Goal: Check status: Check status

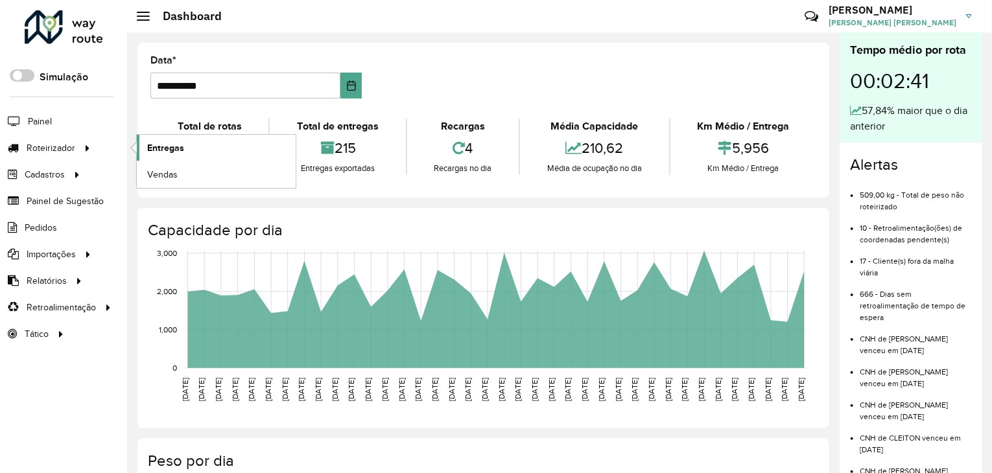
click at [194, 151] on link "Entregas" at bounding box center [216, 148] width 159 height 26
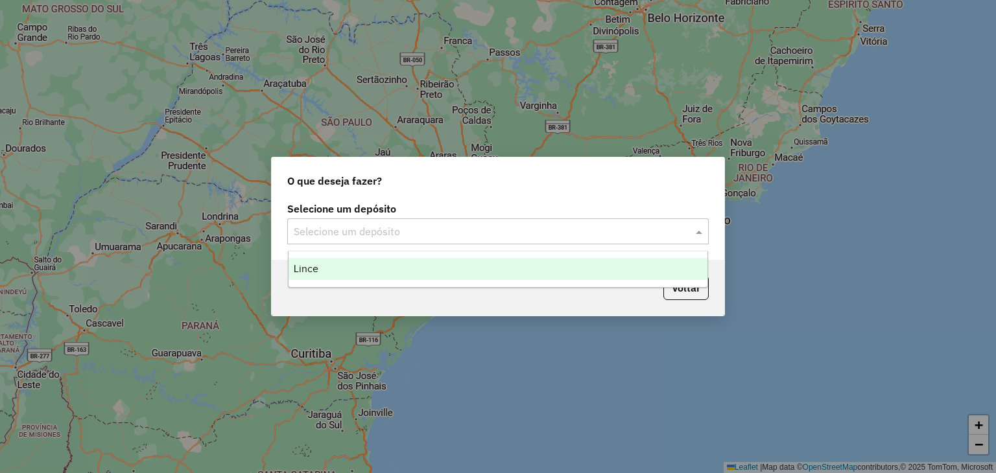
click at [547, 234] on input "text" at bounding box center [485, 232] width 383 height 16
click at [428, 276] on div "Lince" at bounding box center [499, 269] width 420 height 22
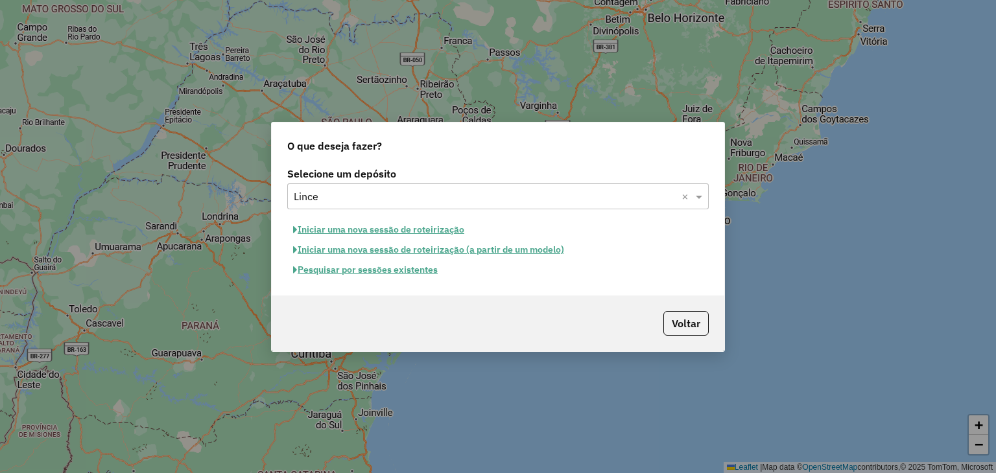
click at [374, 268] on button "Pesquisar por sessões existentes" at bounding box center [365, 270] width 156 height 20
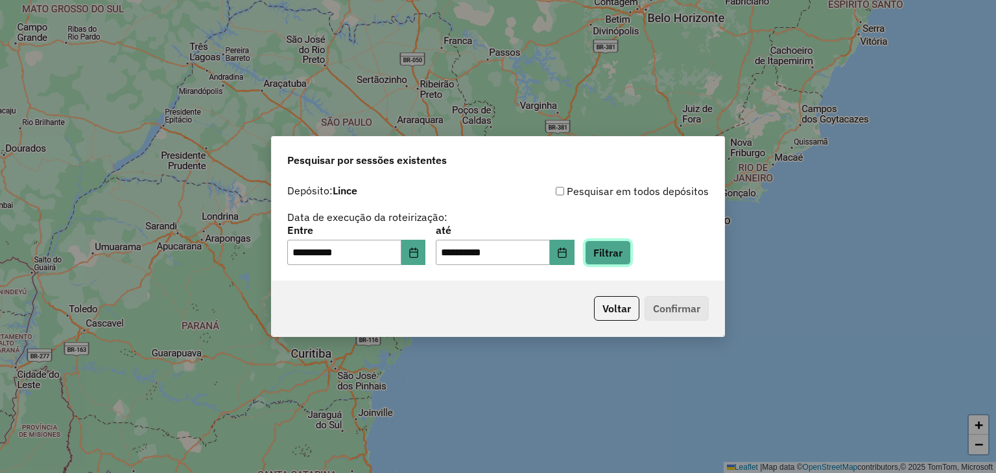
click at [631, 257] on button "Filtrar" at bounding box center [608, 253] width 46 height 25
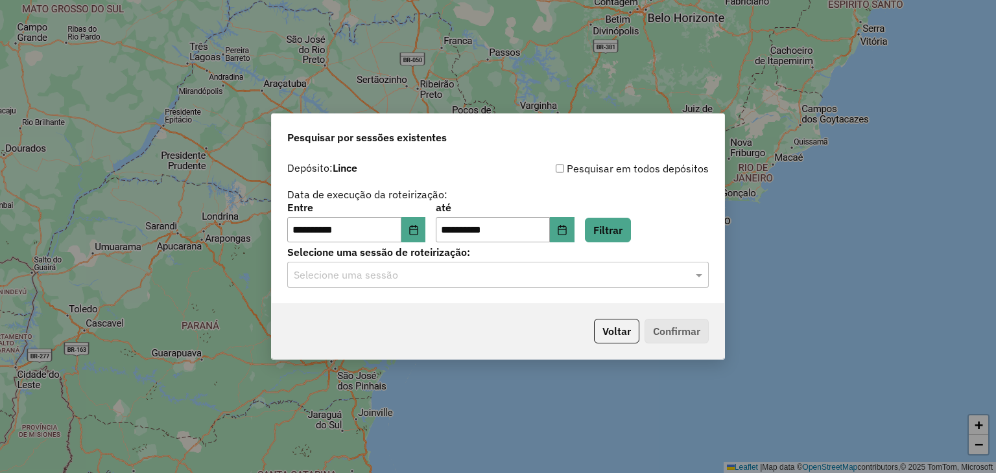
click at [558, 273] on input "text" at bounding box center [485, 276] width 383 height 16
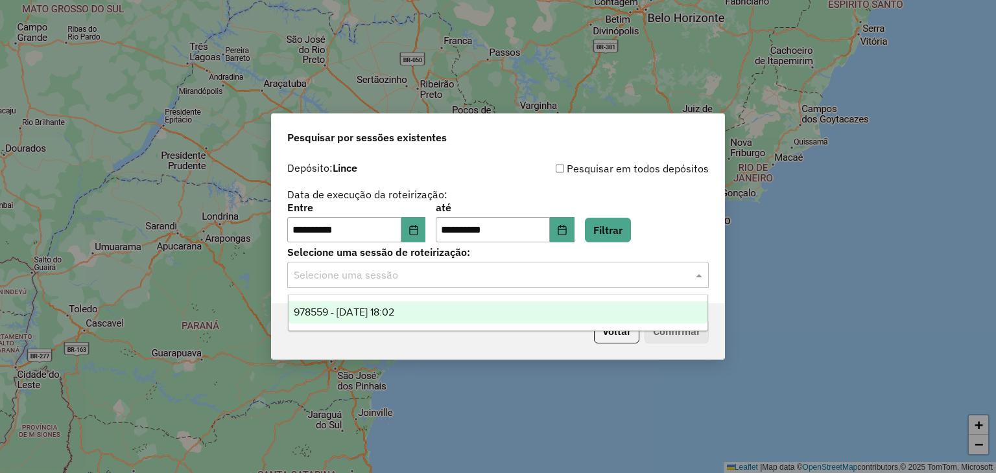
click at [381, 315] on span "978559 - 13/08/2025 18:02" at bounding box center [344, 312] width 101 height 11
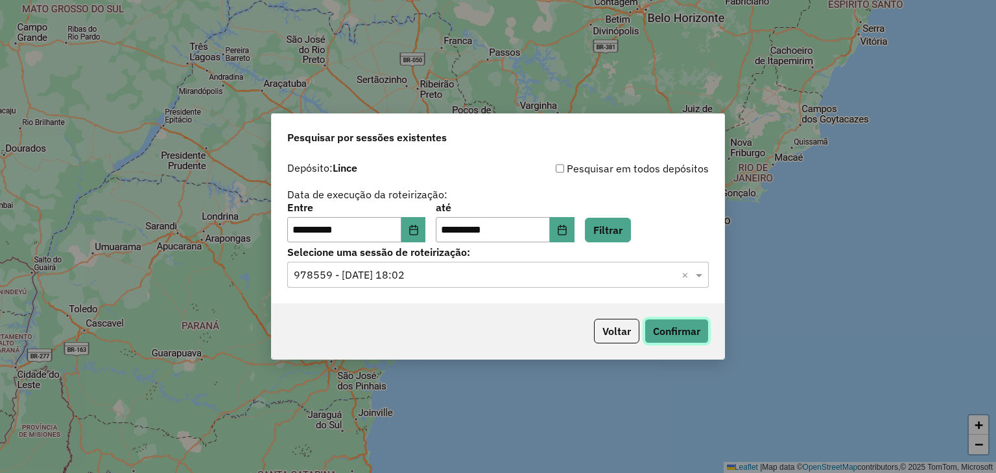
click at [670, 327] on button "Confirmar" at bounding box center [677, 331] width 64 height 25
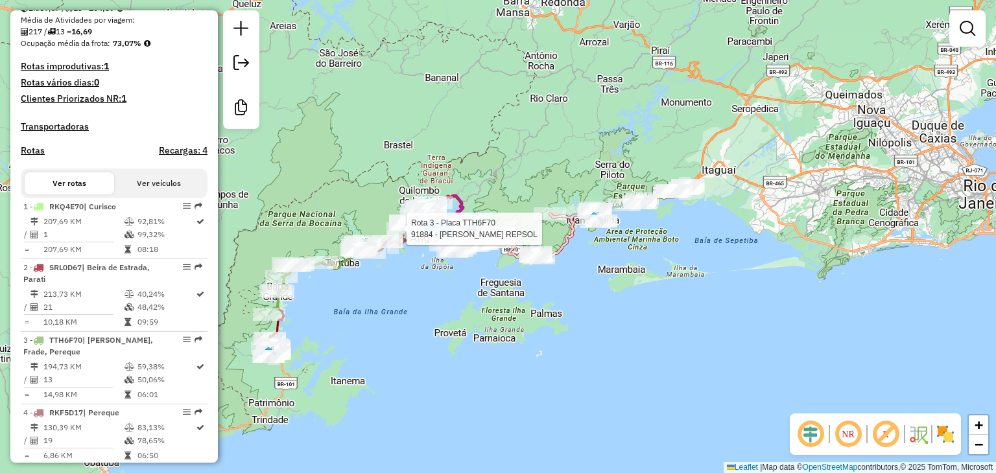
select select "**********"
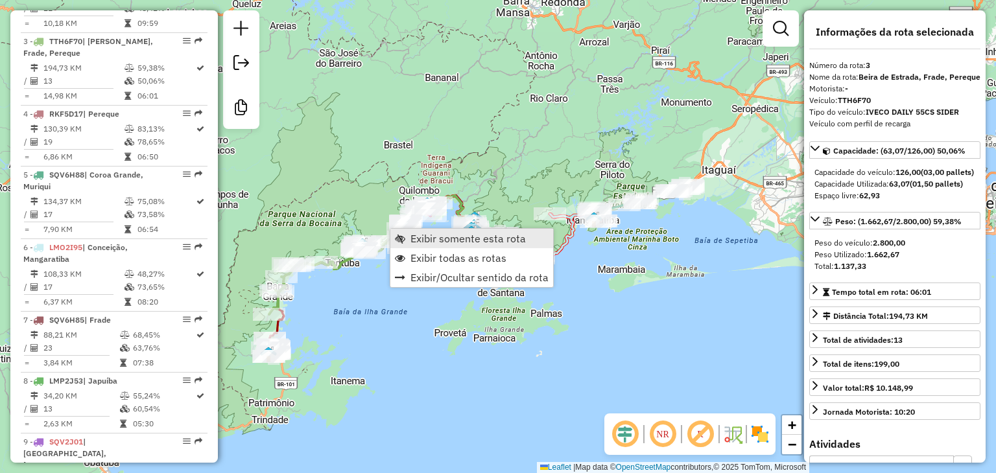
scroll to position [659, 0]
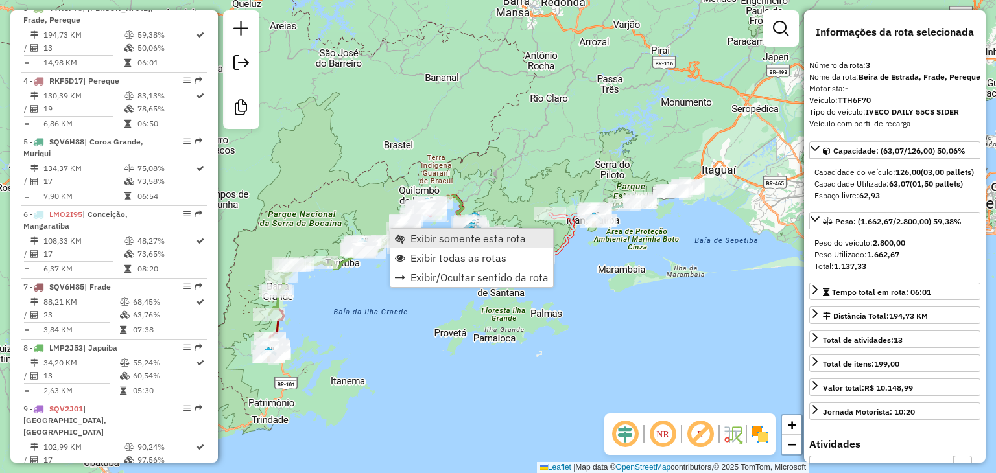
click at [433, 239] on span "Exibir somente esta rota" at bounding box center [467, 238] width 115 height 10
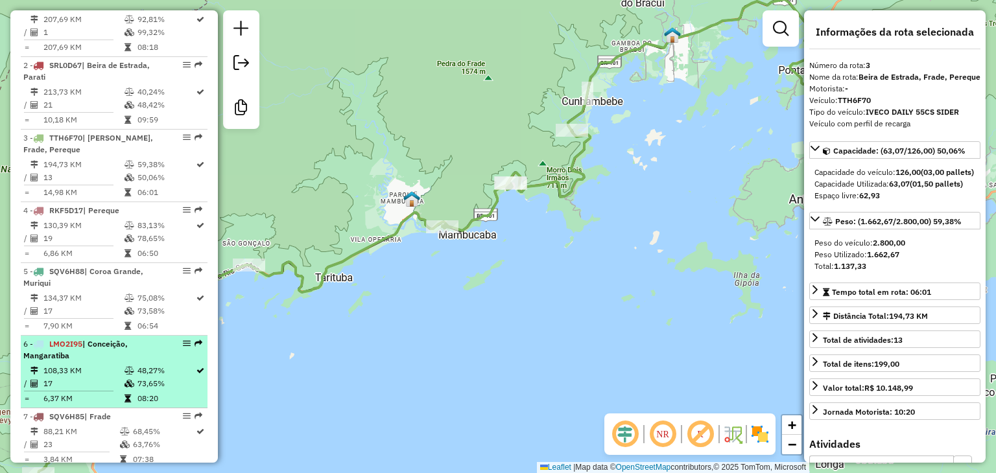
scroll to position [724, 0]
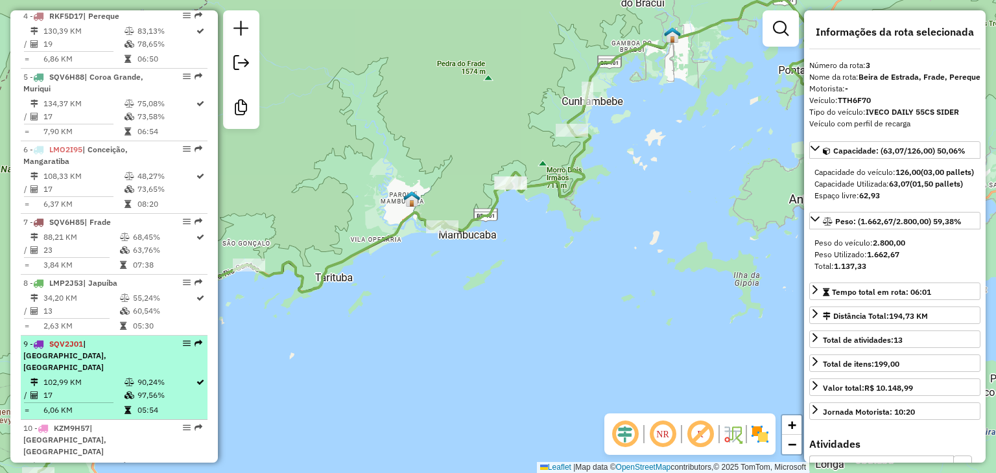
click at [113, 372] on li "9 - SQV2J01 | Centro Angra, Morro 102,99 KM 90,24% / 17 97,56% = 6,06 KM 05:54" at bounding box center [114, 378] width 187 height 84
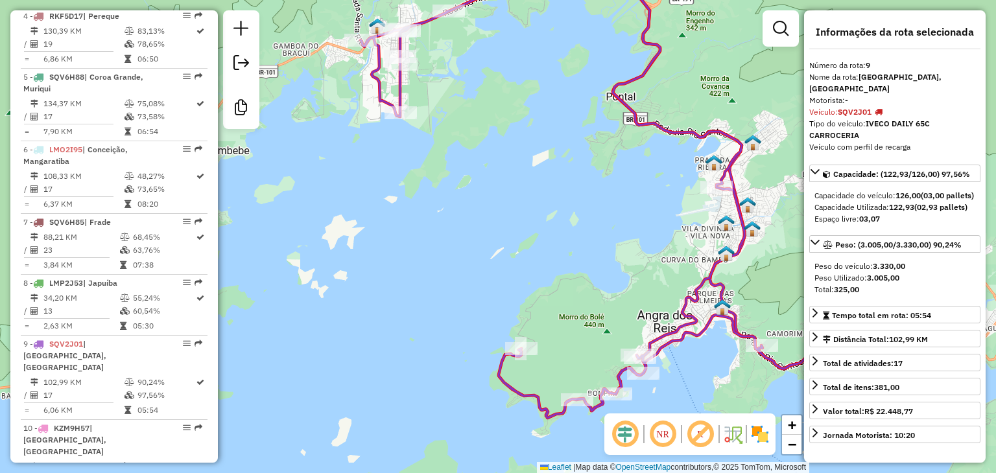
drag, startPoint x: 417, startPoint y: 262, endPoint x: 532, endPoint y: 247, distance: 116.4
click at [532, 247] on div "Janela de atendimento Grade de atendimento Capacidade Transportadoras Veículos …" at bounding box center [498, 236] width 996 height 473
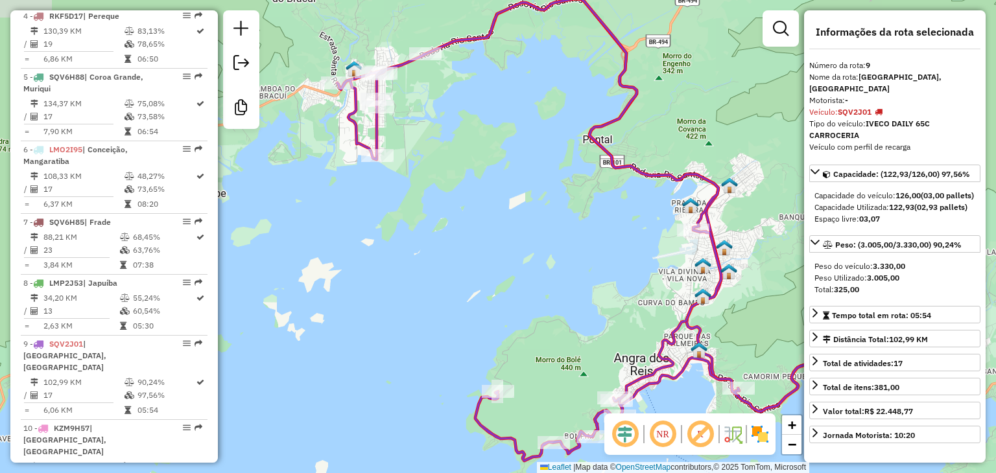
drag, startPoint x: 504, startPoint y: 241, endPoint x: 459, endPoint y: 261, distance: 49.6
click at [480, 283] on div "Janela de atendimento Grade de atendimento Capacidade Transportadoras Veículos …" at bounding box center [498, 236] width 996 height 473
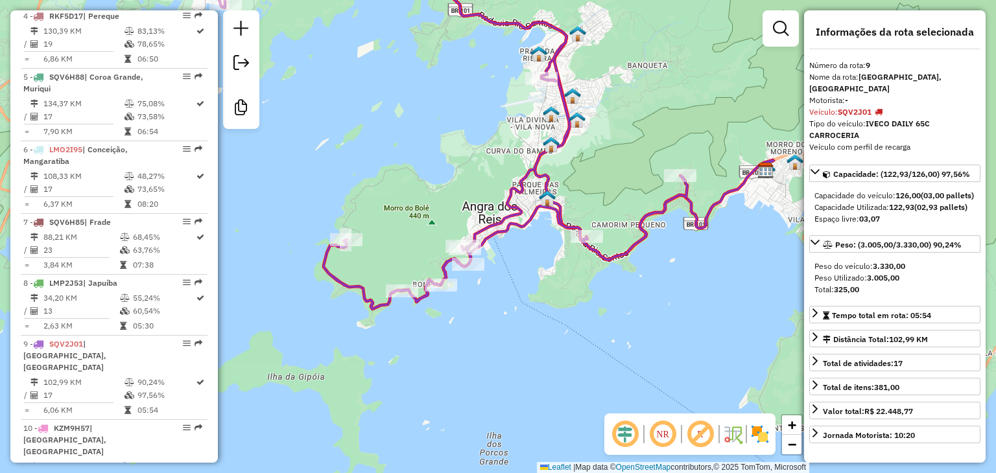
drag, startPoint x: 532, startPoint y: 222, endPoint x: 479, endPoint y: 133, distance: 103.8
click at [410, 84] on div "Janela de atendimento Grade de atendimento Capacidade Transportadoras Veículos …" at bounding box center [498, 236] width 996 height 473
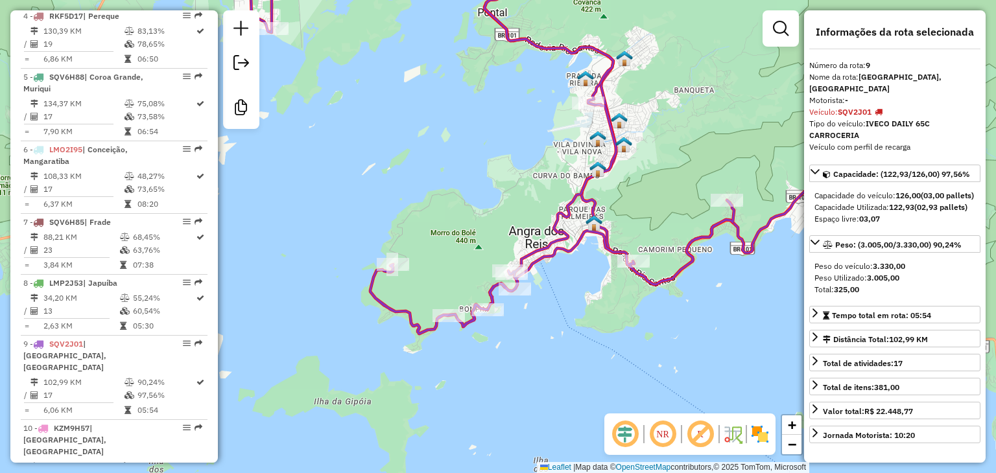
drag, startPoint x: 523, startPoint y: 327, endPoint x: 561, endPoint y: 348, distance: 43.3
click at [561, 348] on div "Janela de atendimento Grade de atendimento Capacidade Transportadoras Veículos …" at bounding box center [498, 236] width 996 height 473
